Goal: Navigation & Orientation: Go to known website

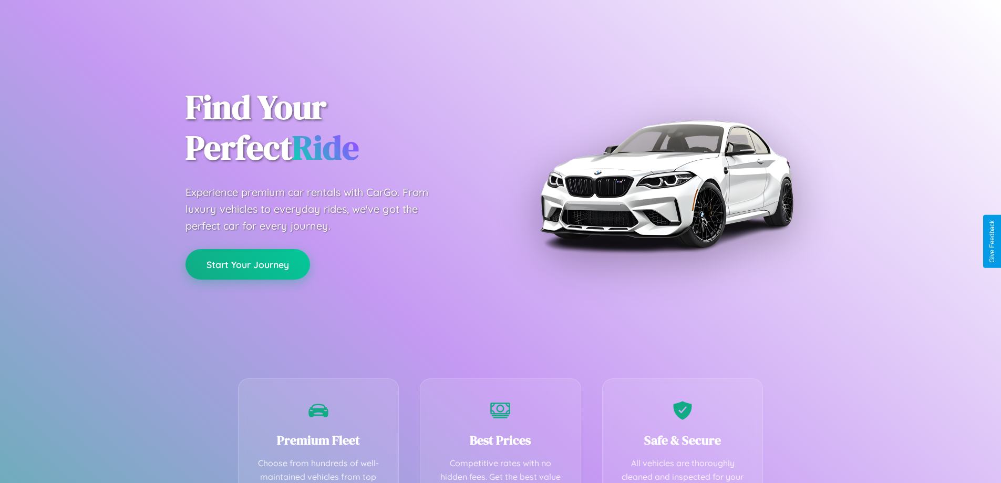
click at [247, 264] on button "Start Your Journey" at bounding box center [247, 264] width 125 height 30
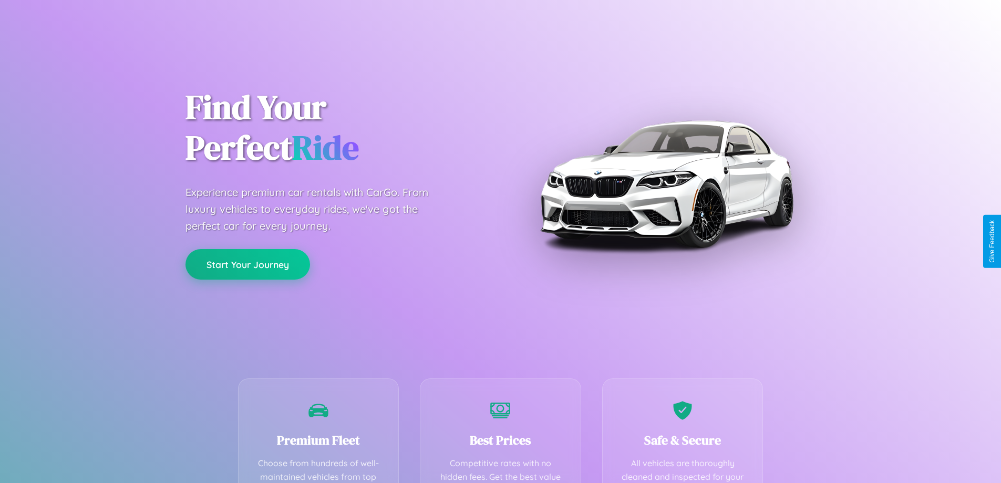
click at [247, 264] on button "Start Your Journey" at bounding box center [247, 264] width 125 height 30
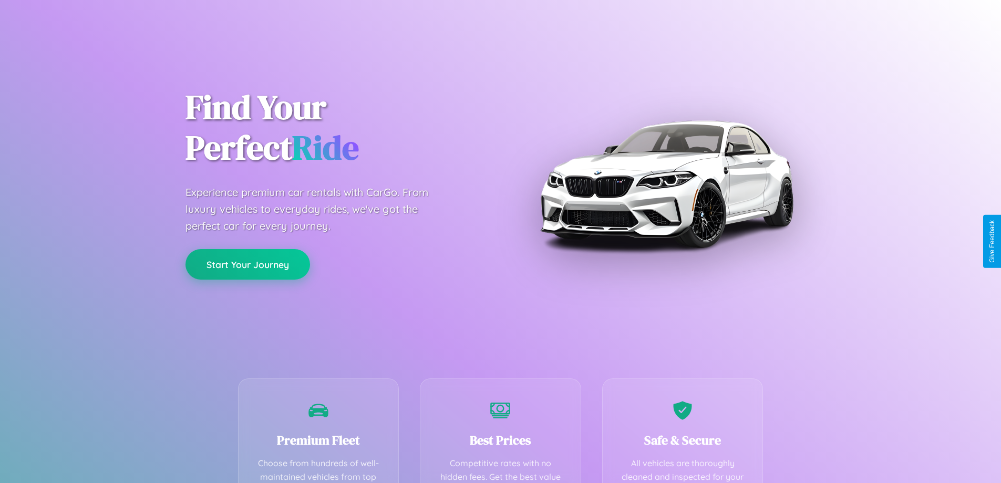
click at [247, 264] on button "Start Your Journey" at bounding box center [247, 264] width 125 height 30
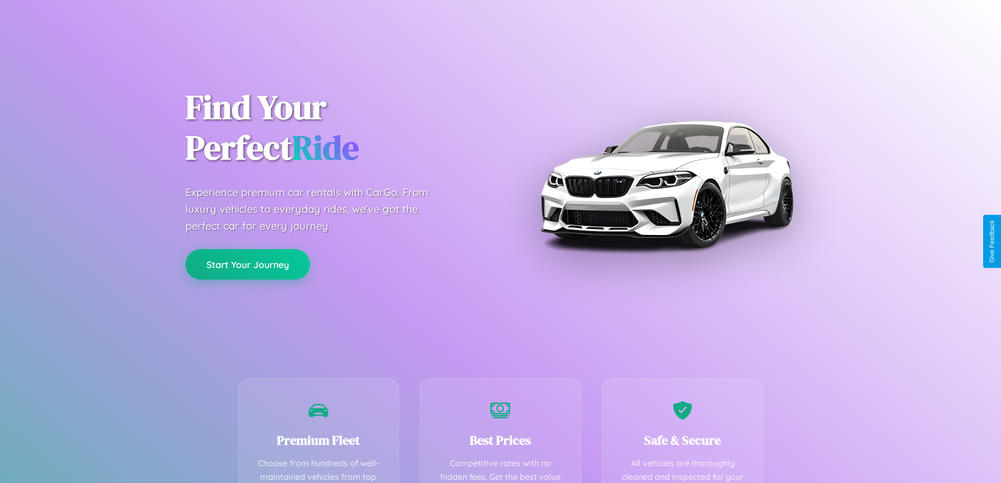
click at [247, 264] on button "Start Your Journey" at bounding box center [247, 264] width 125 height 30
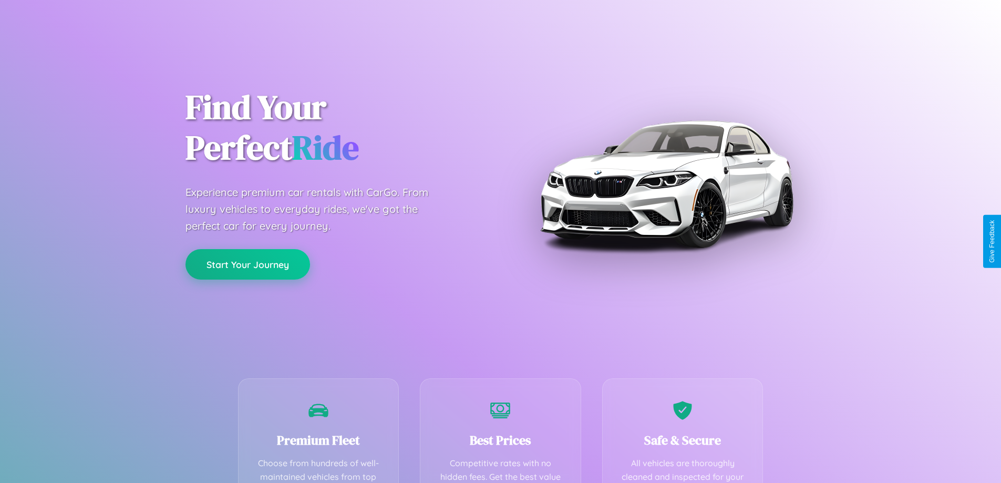
click at [247, 264] on button "Start Your Journey" at bounding box center [247, 264] width 125 height 30
